Goal: Task Accomplishment & Management: Manage account settings

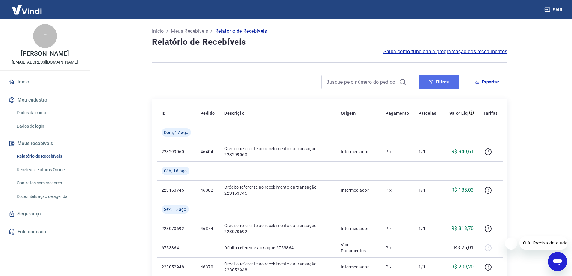
click at [444, 83] on button "Filtros" at bounding box center [439, 82] width 41 height 14
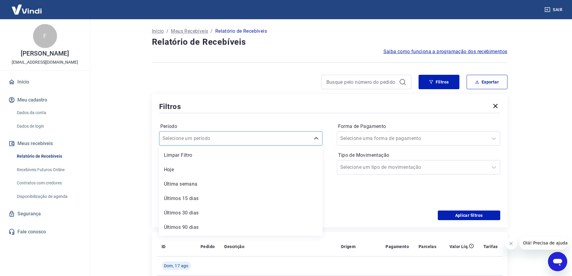
click at [263, 139] on div at bounding box center [234, 138] width 145 height 8
click at [333, 136] on div "Período option Limpar Filtro focused, 1 of 7. 7 results available. Use Up and D…" at bounding box center [329, 162] width 341 height 96
click at [255, 167] on input at bounding box center [236, 167] width 144 height 9
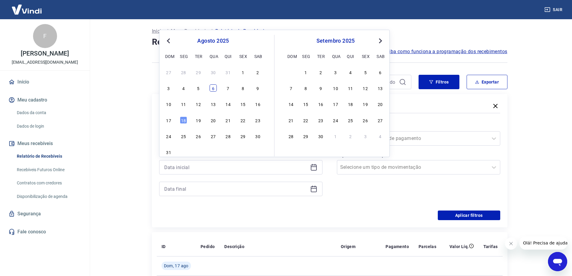
click at [213, 89] on div "6" at bounding box center [213, 87] width 7 height 7
type input "06/08/2025"
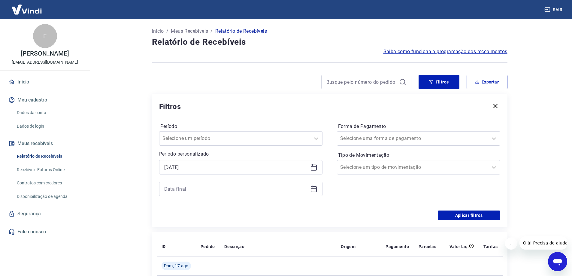
click at [314, 189] on icon at bounding box center [313, 188] width 7 height 7
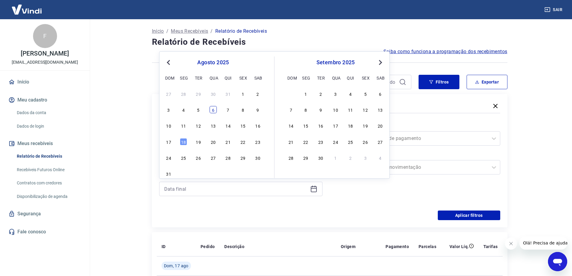
click at [215, 110] on div "6" at bounding box center [213, 109] width 7 height 7
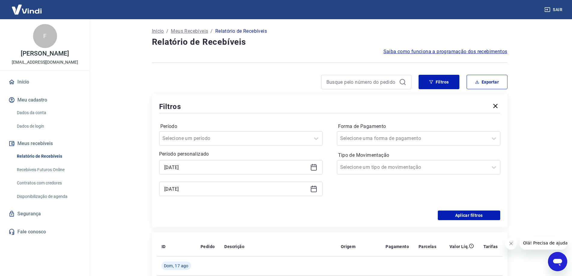
type input "06/08/2025"
click at [459, 214] on button "Aplicar filtros" at bounding box center [469, 215] width 62 height 10
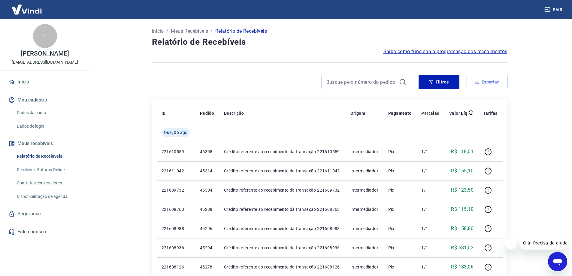
click at [481, 81] on button "Exportar" at bounding box center [487, 82] width 41 height 14
type input "06/08/2025"
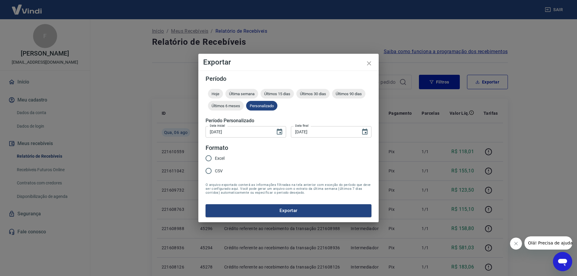
click at [222, 158] on span "Excel" at bounding box center [220, 158] width 10 height 6
click at [215, 158] on input "Excel" at bounding box center [208, 158] width 13 height 13
radio input "true"
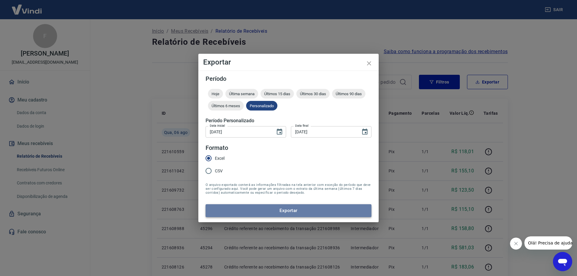
click at [310, 210] on button "Exportar" at bounding box center [288, 210] width 166 height 13
